Goal: Use online tool/utility: Use online tool/utility

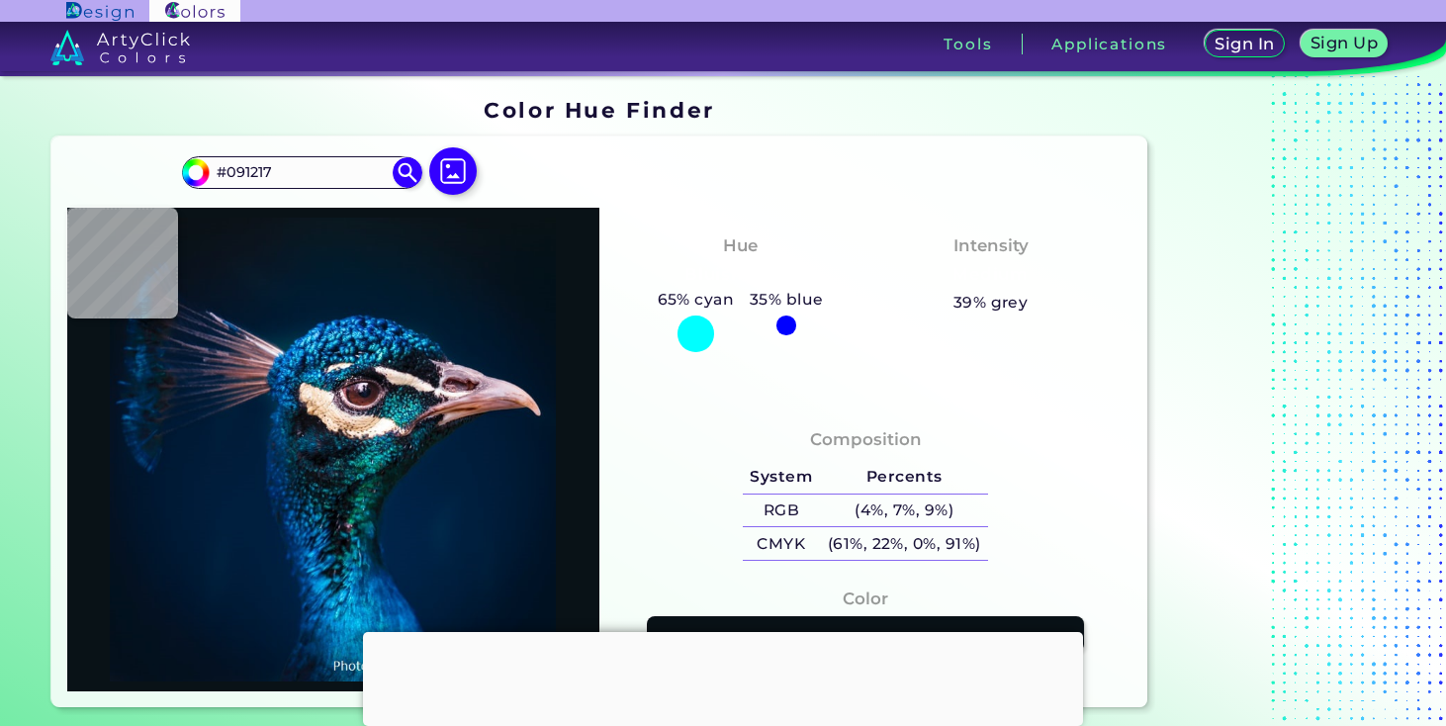
type input "#000000"
type input "#001121"
type input "#011224"
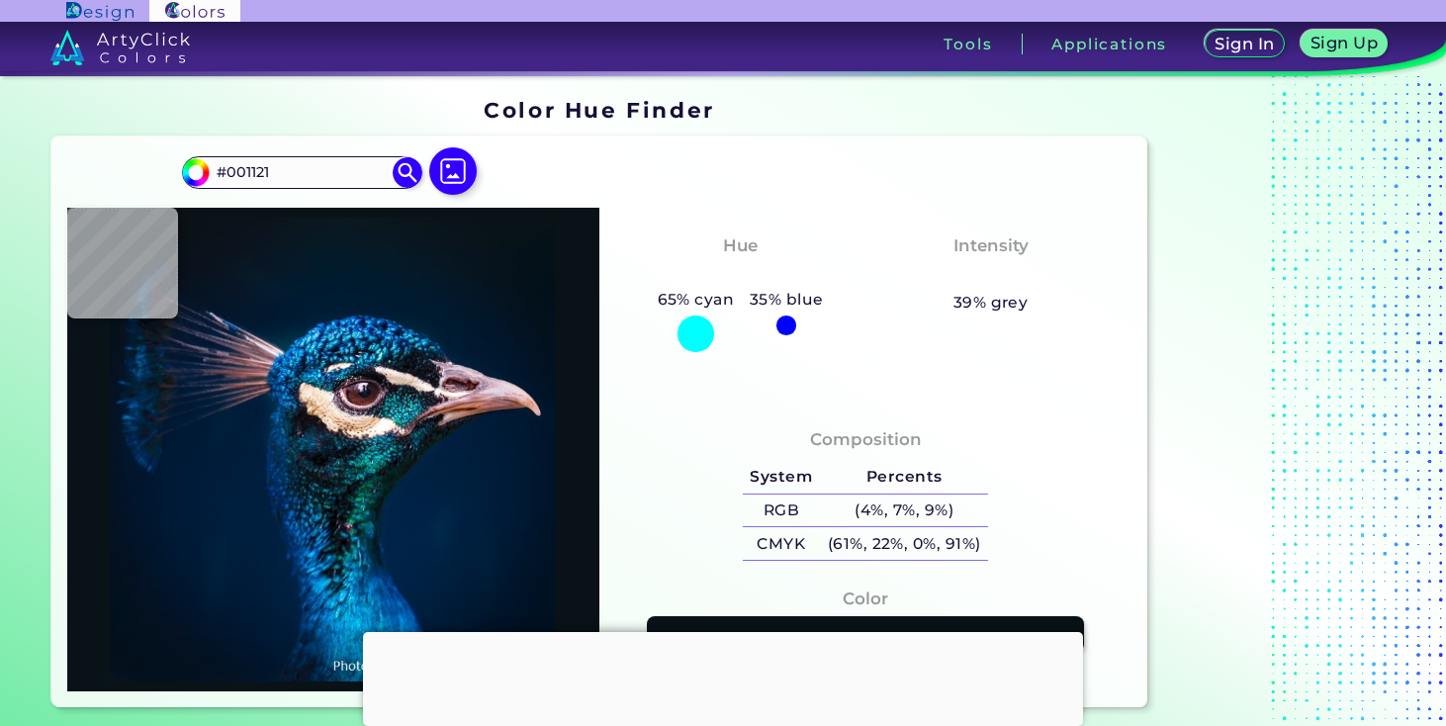
type input "#011224"
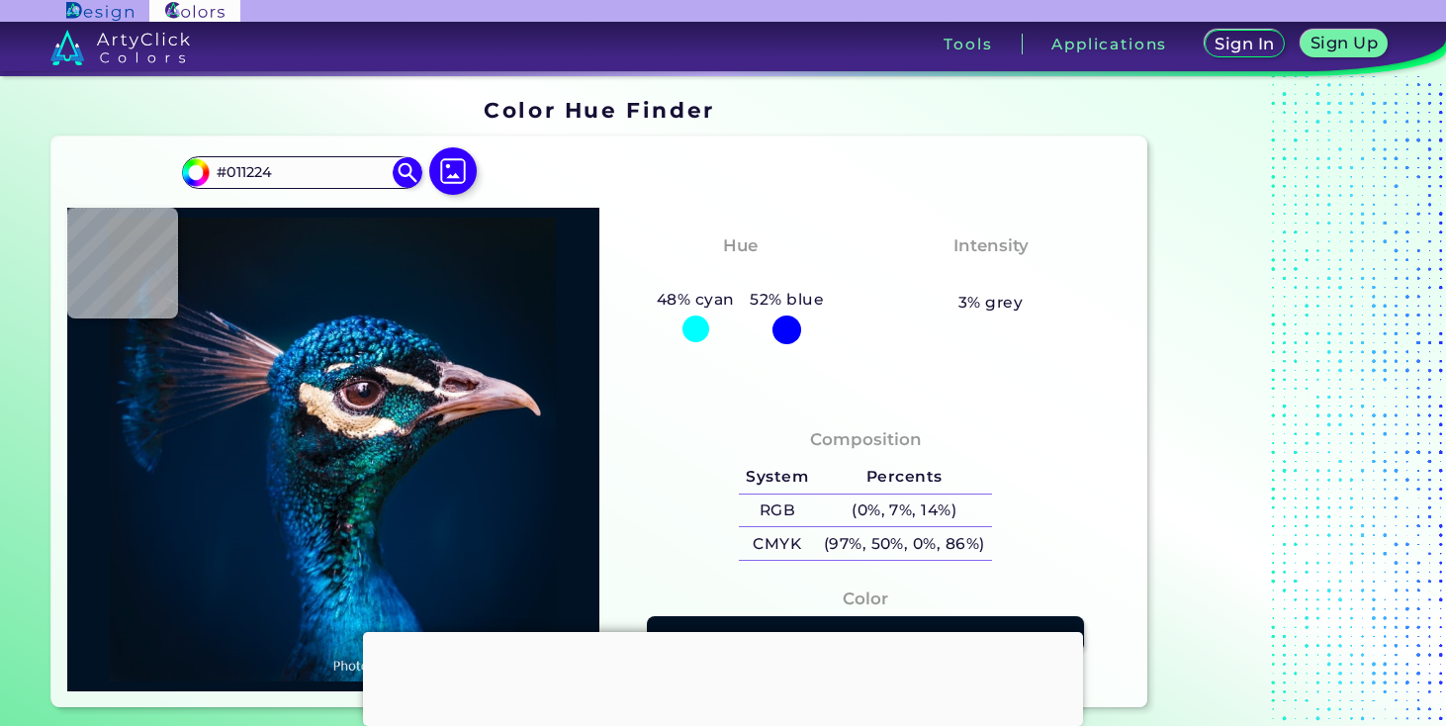
type input "#001123"
type input "#001121"
type input "#000000"
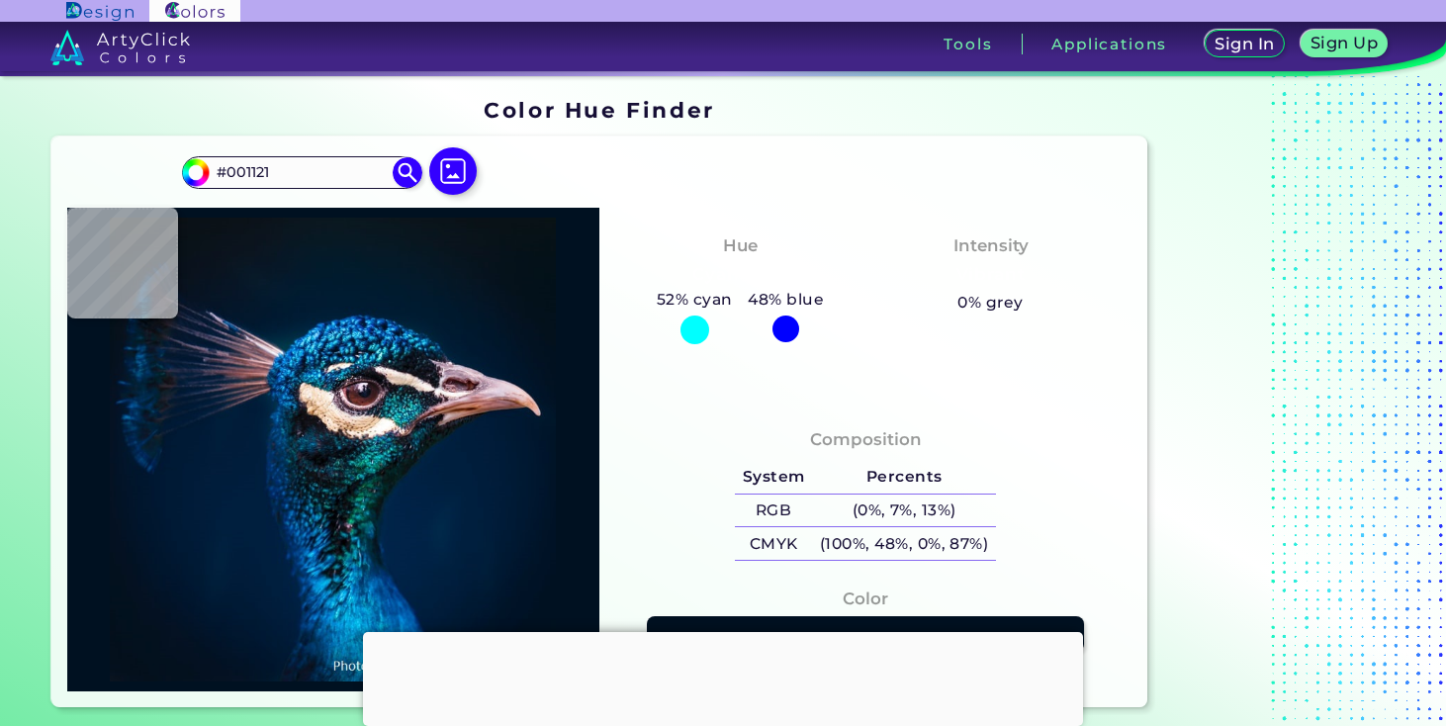
type input "#000000"
type input "#021221"
type input "#011325"
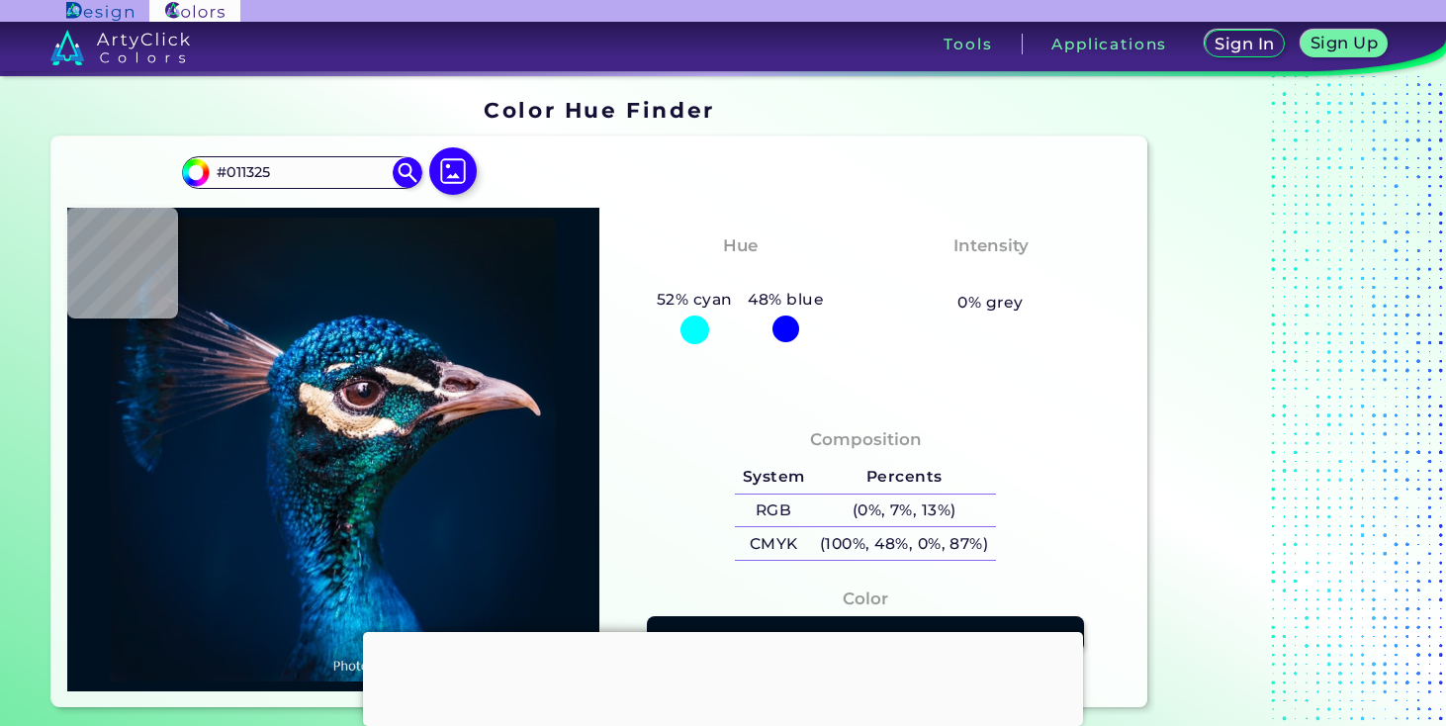
type input "#00162b"
type input "#00162B"
type input "#01172f"
type input "#01172F"
type input "#001830"
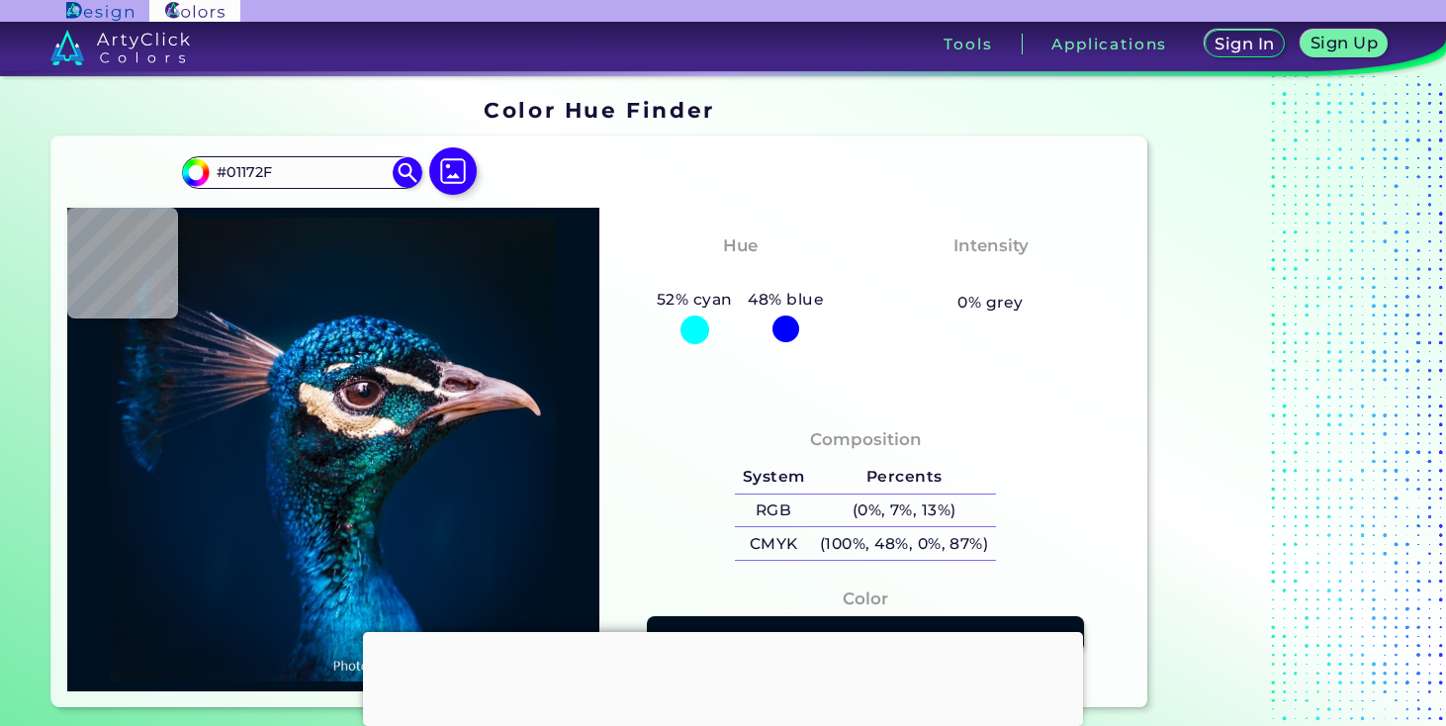
type input "#001830"
type input "#00192f"
type input "#00192F"
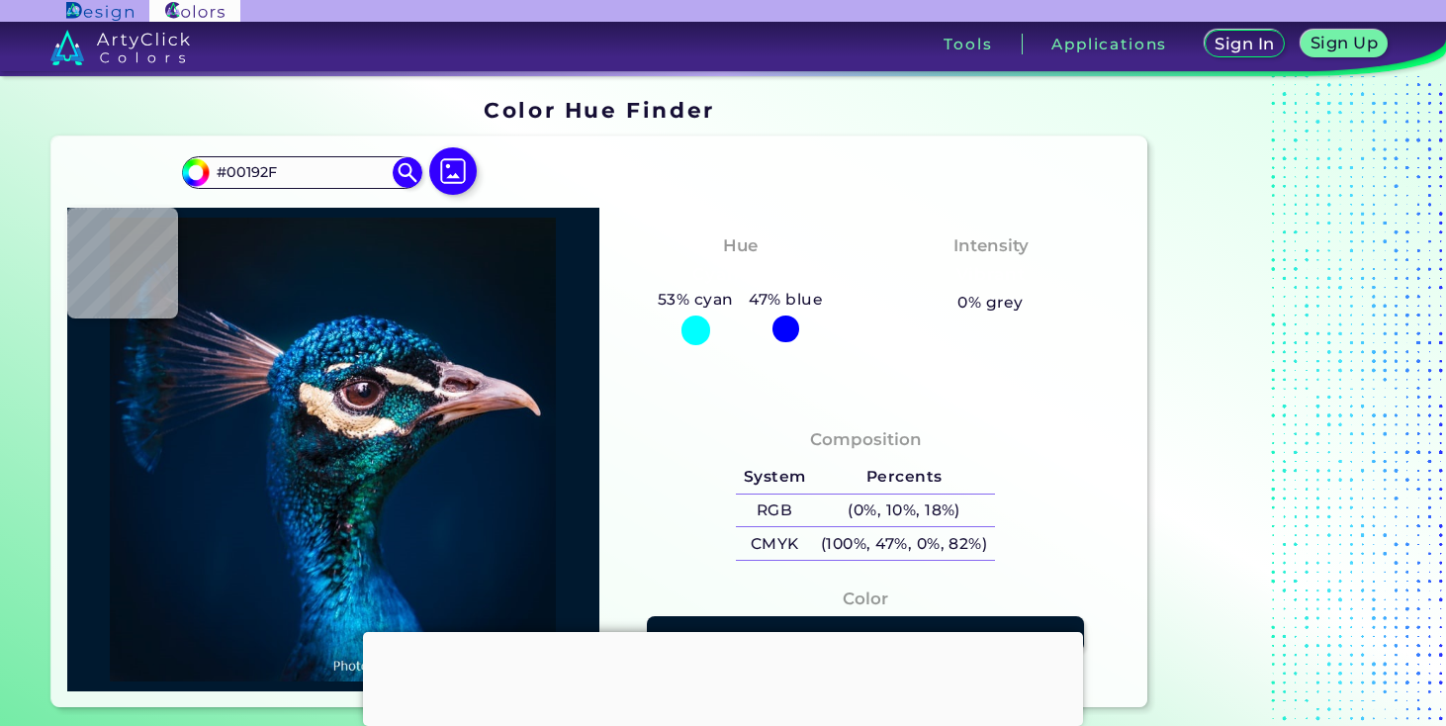
type input "#001a31"
type input "#001A31"
type input "#011b34"
type input "#011B34"
type input "#001c34"
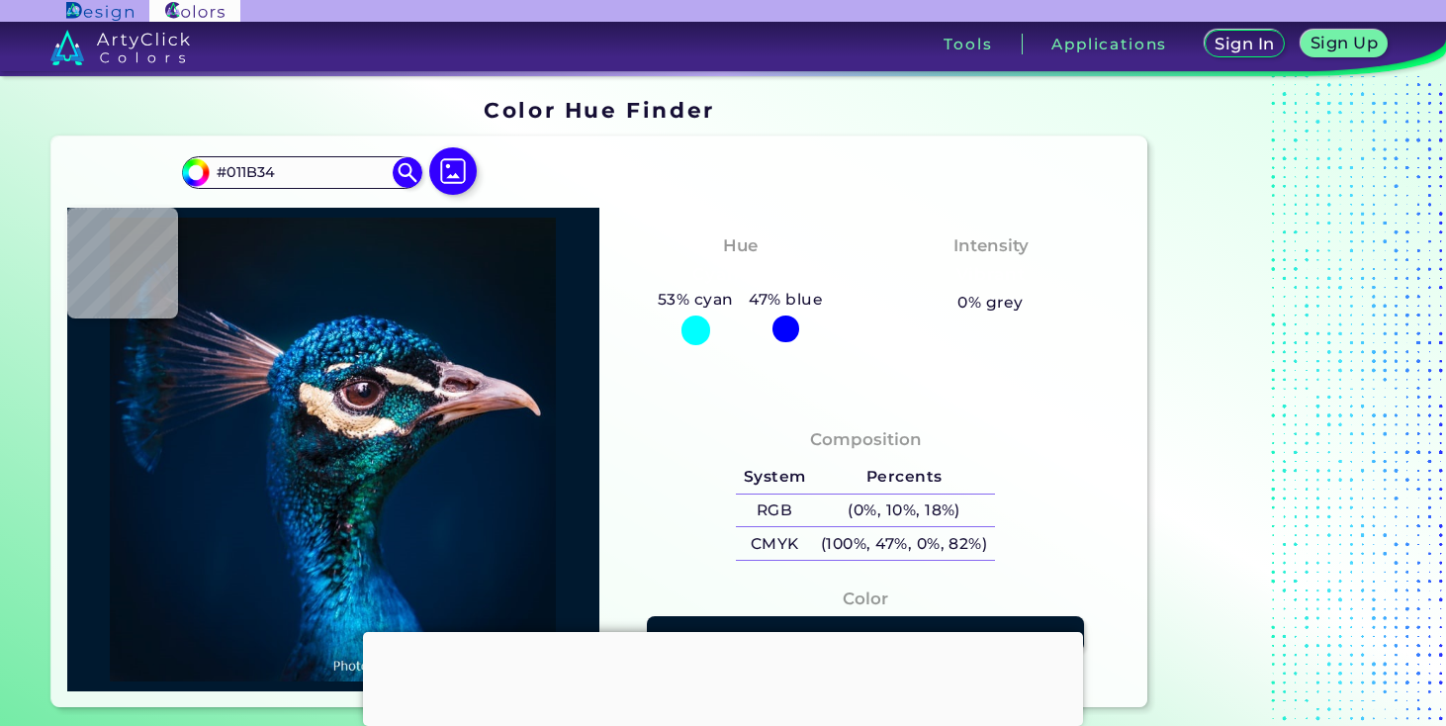
type input "#001C34"
type input "#001d35"
type input "#001D35"
type input "#011f3c"
type input "#011F3C"
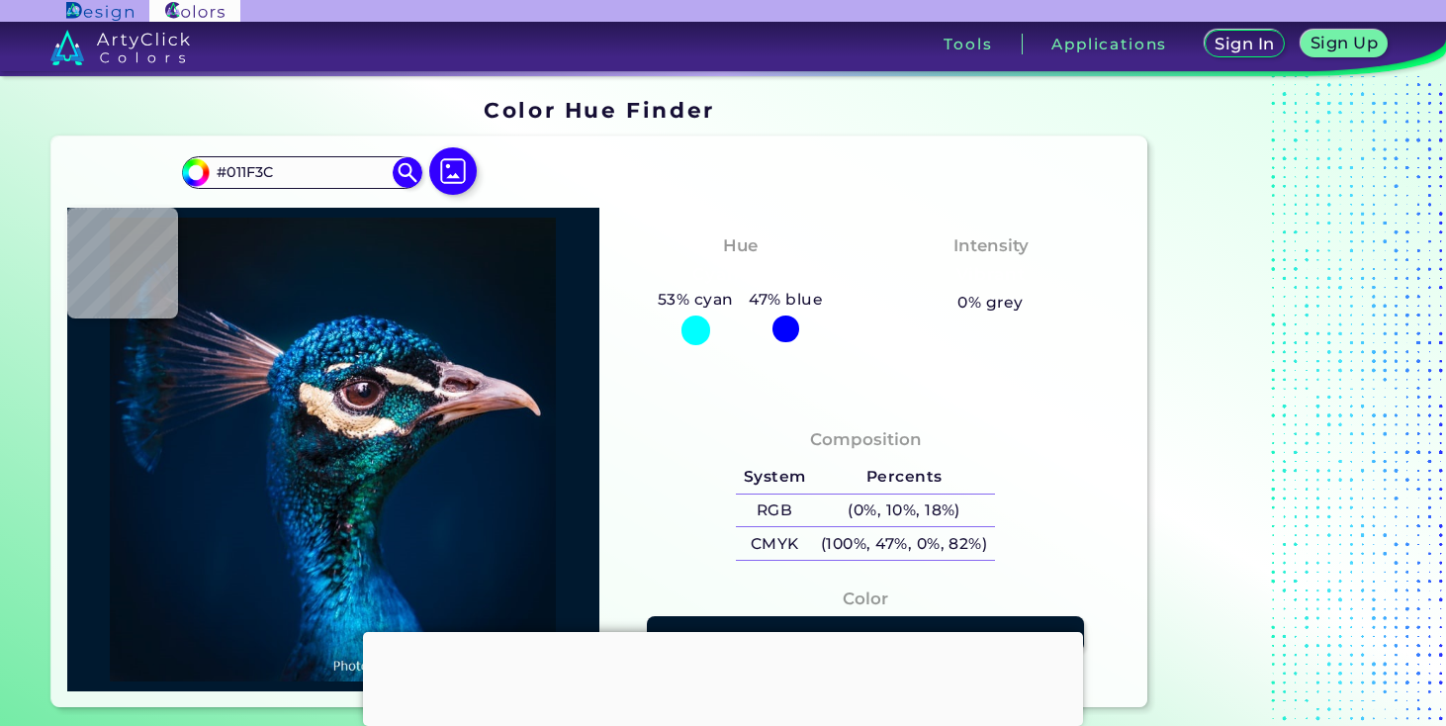
type input "#011d33"
type input "#011D33"
type input "#001a31"
type input "#001A31"
type input "#011b2c"
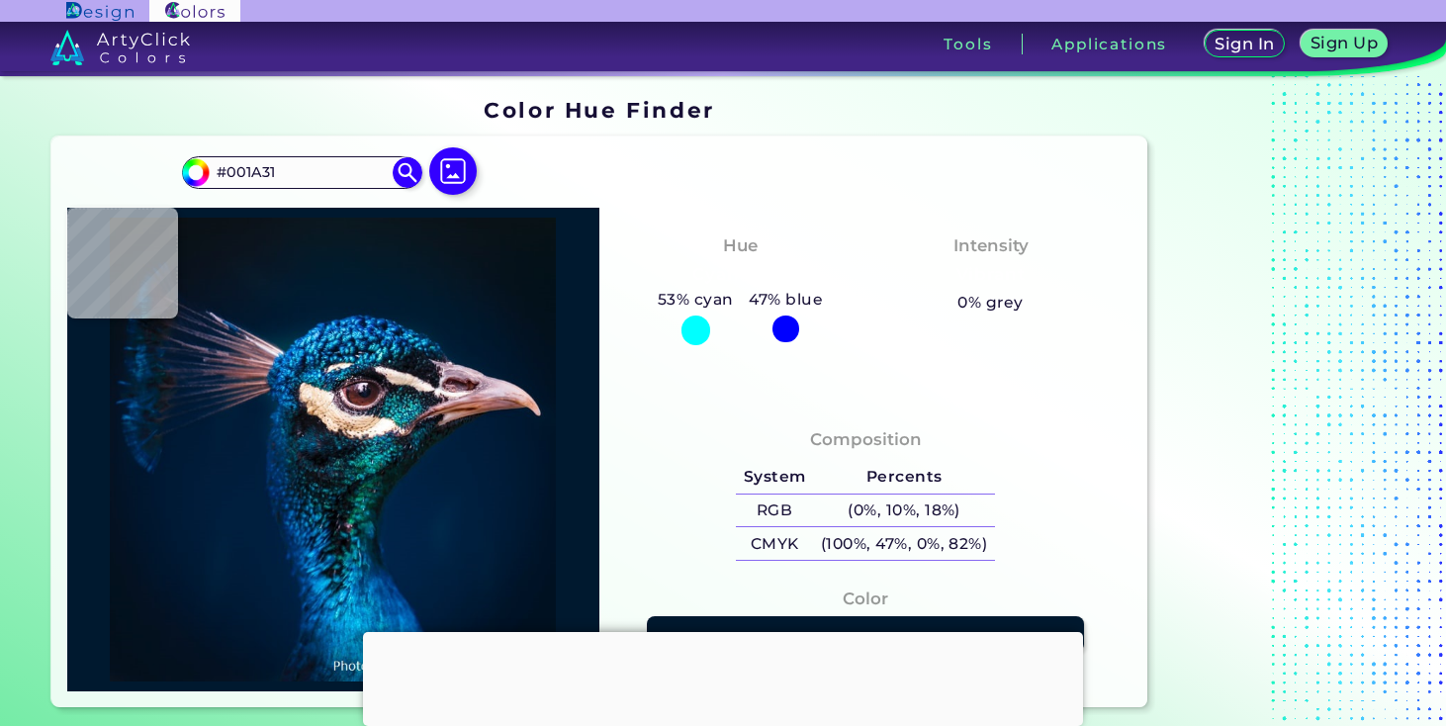
type input "#011B2C"
type input "#041a28"
type input "#041A28"
type input "#071923"
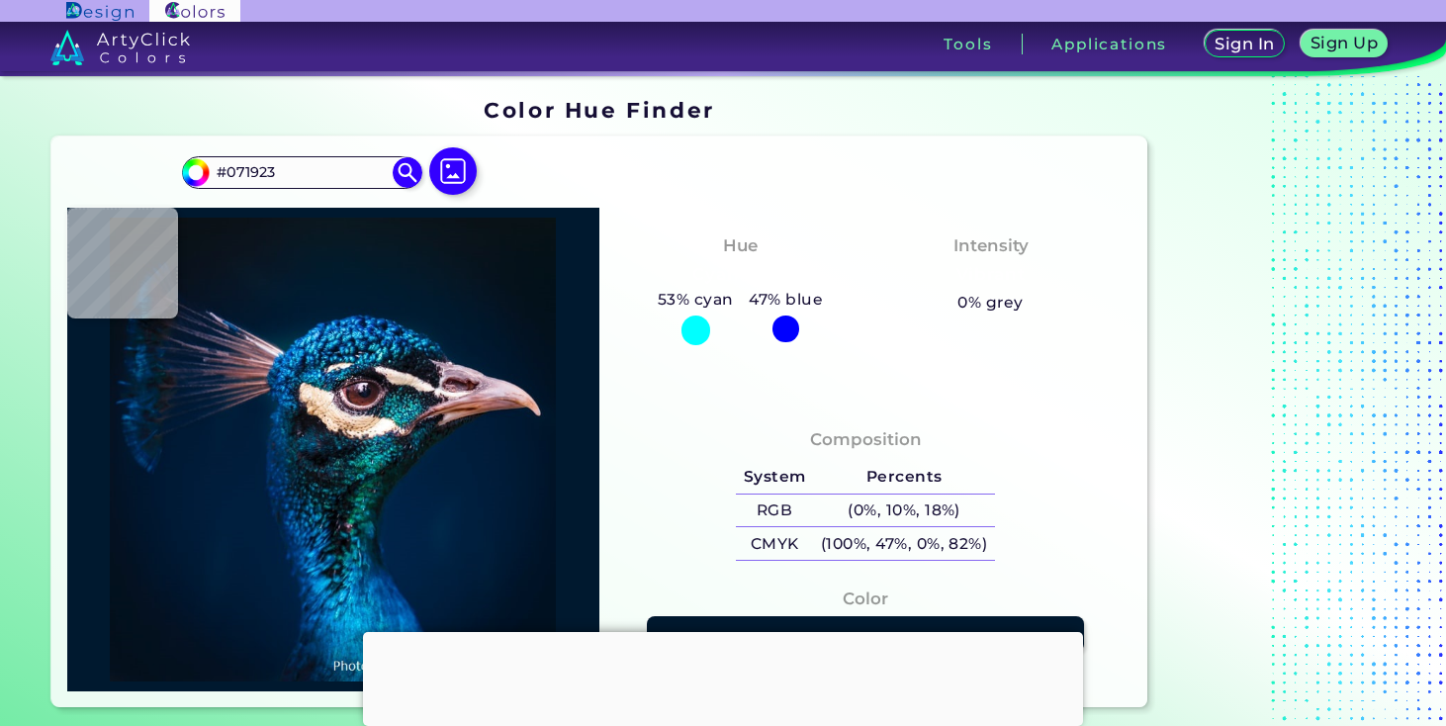
type input "#0b141b"
type input "#0B141B"
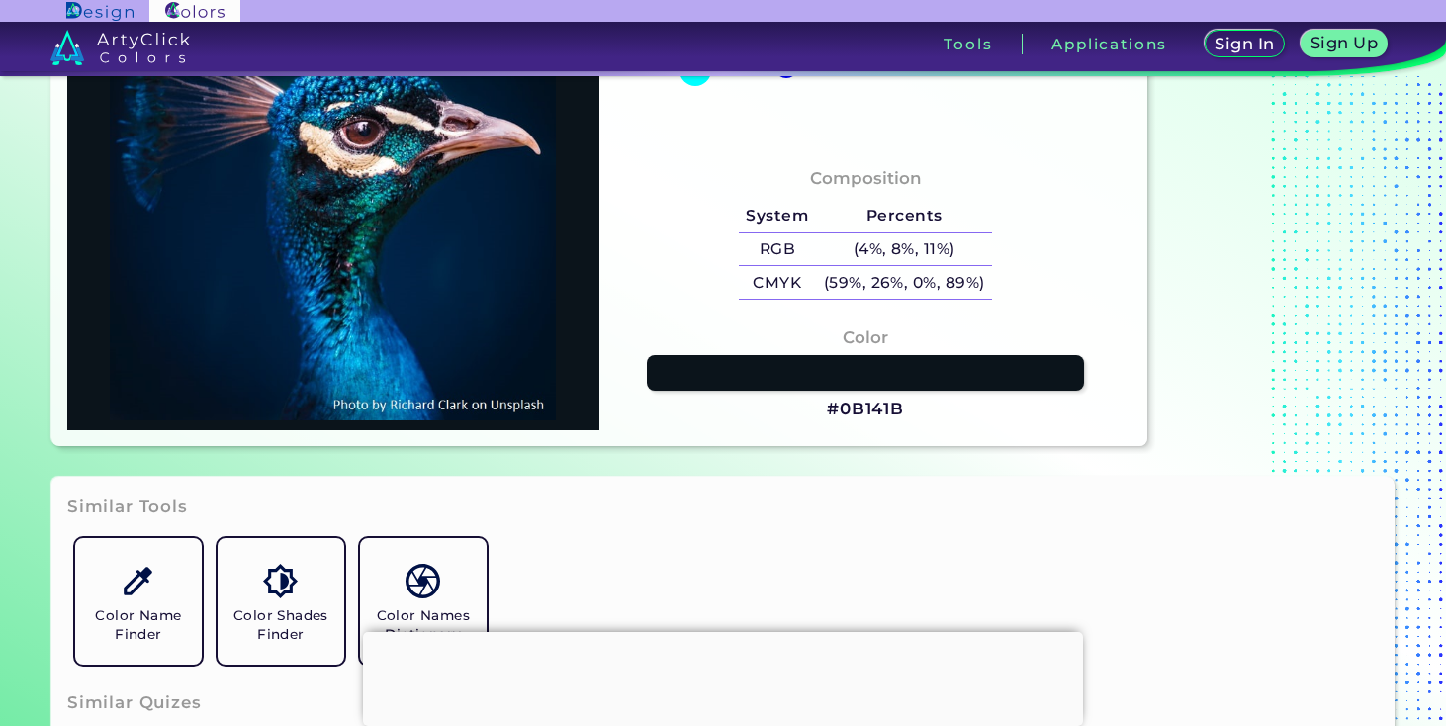
scroll to position [379, 0]
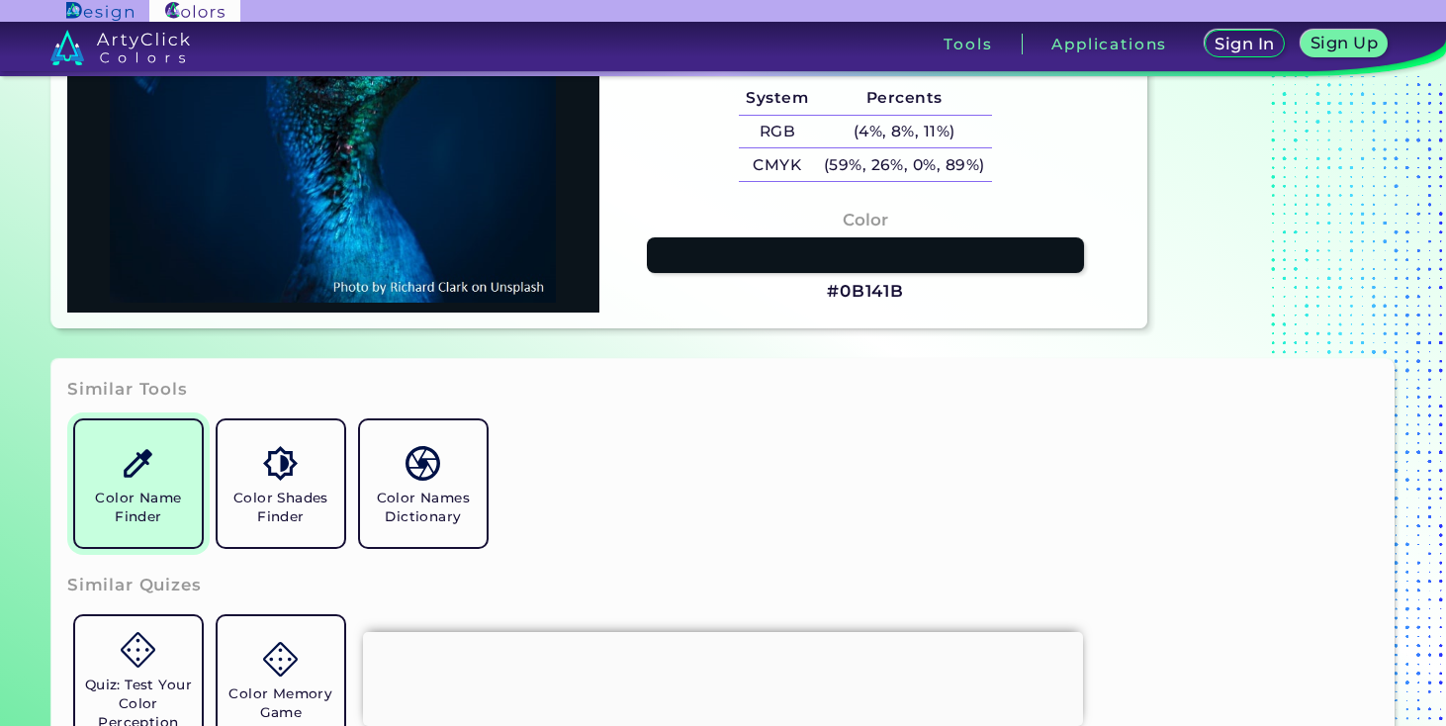
click at [142, 462] on img at bounding box center [138, 463] width 35 height 35
